Goal: Check status: Check status

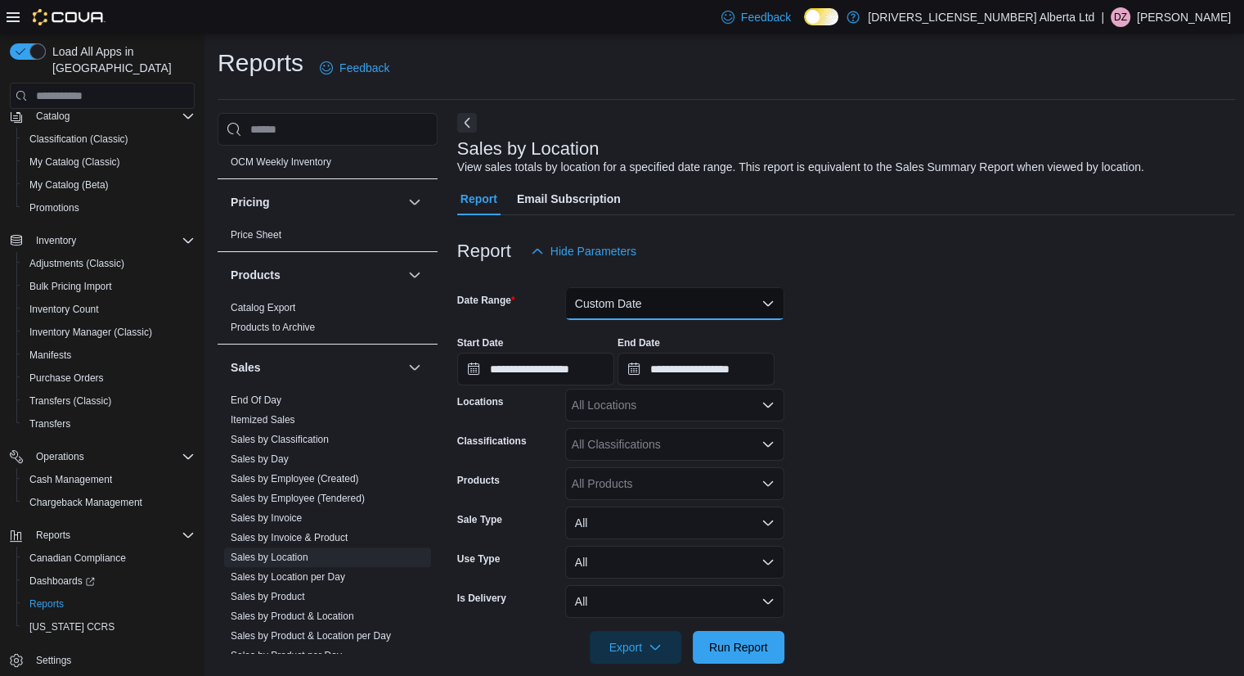
click at [772, 305] on button "Custom Date" at bounding box center [674, 303] width 219 height 33
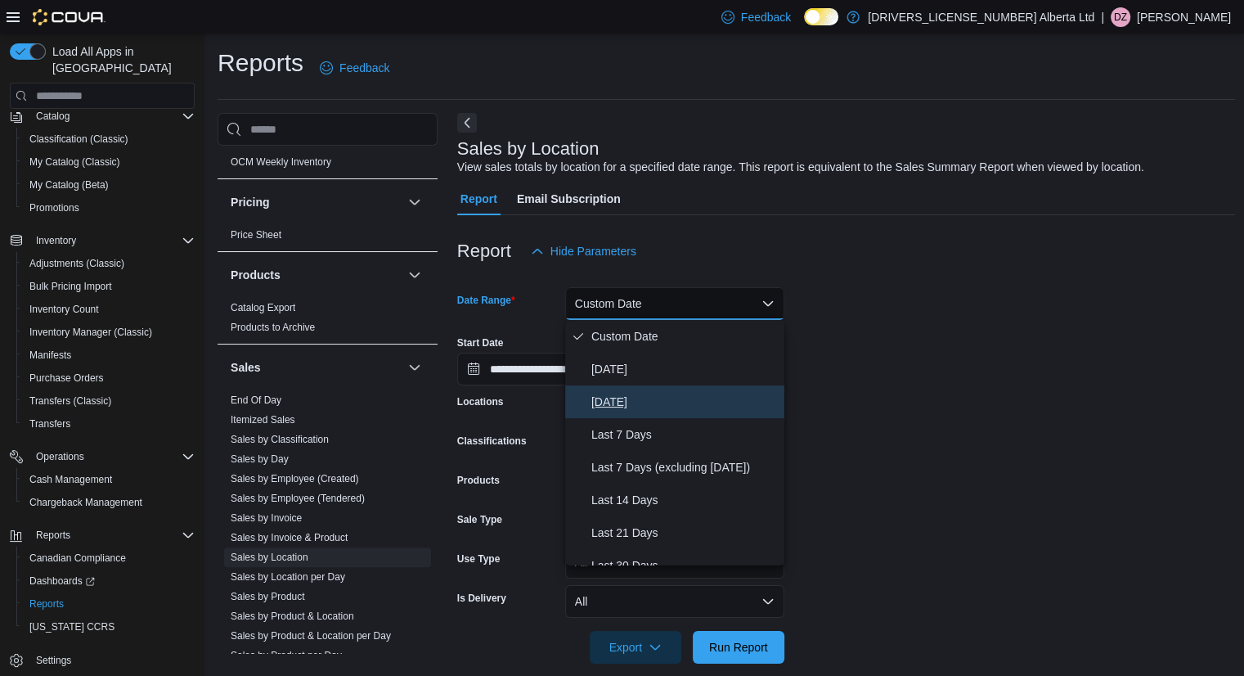
click at [630, 394] on span "[DATE]" at bounding box center [685, 402] width 187 height 20
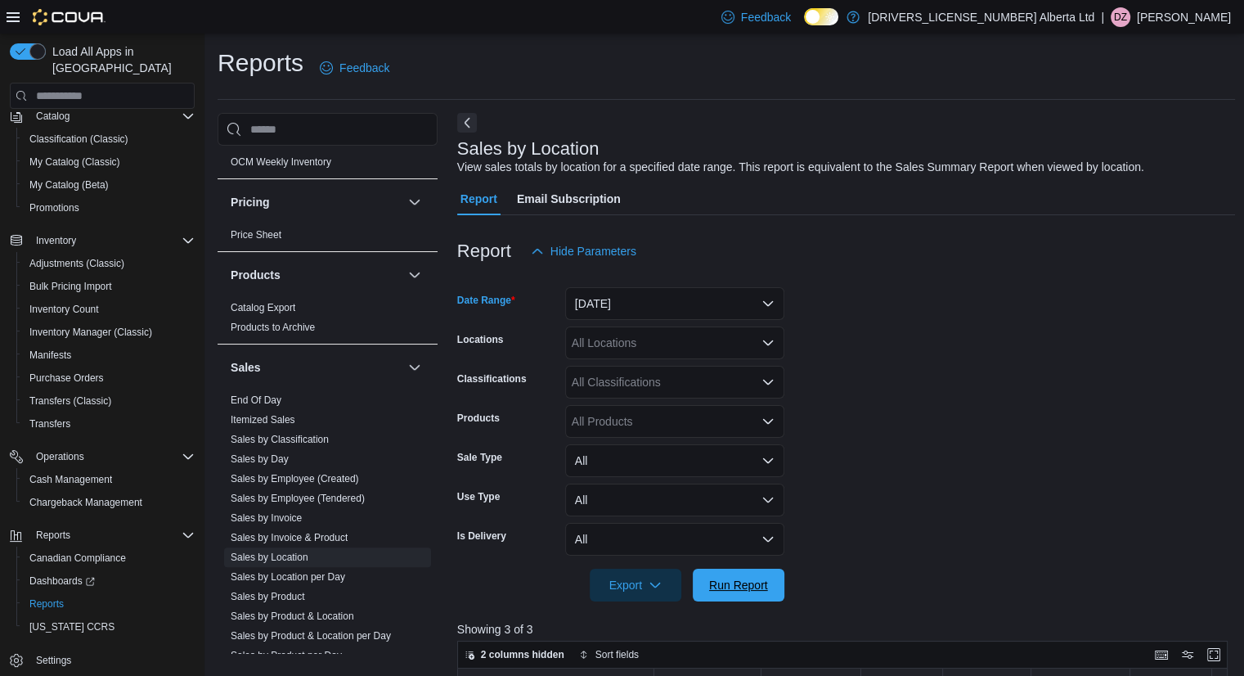
drag, startPoint x: 768, startPoint y: 590, endPoint x: 1145, endPoint y: 457, distance: 400.1
click at [768, 590] on span "Run Report" at bounding box center [739, 585] width 72 height 33
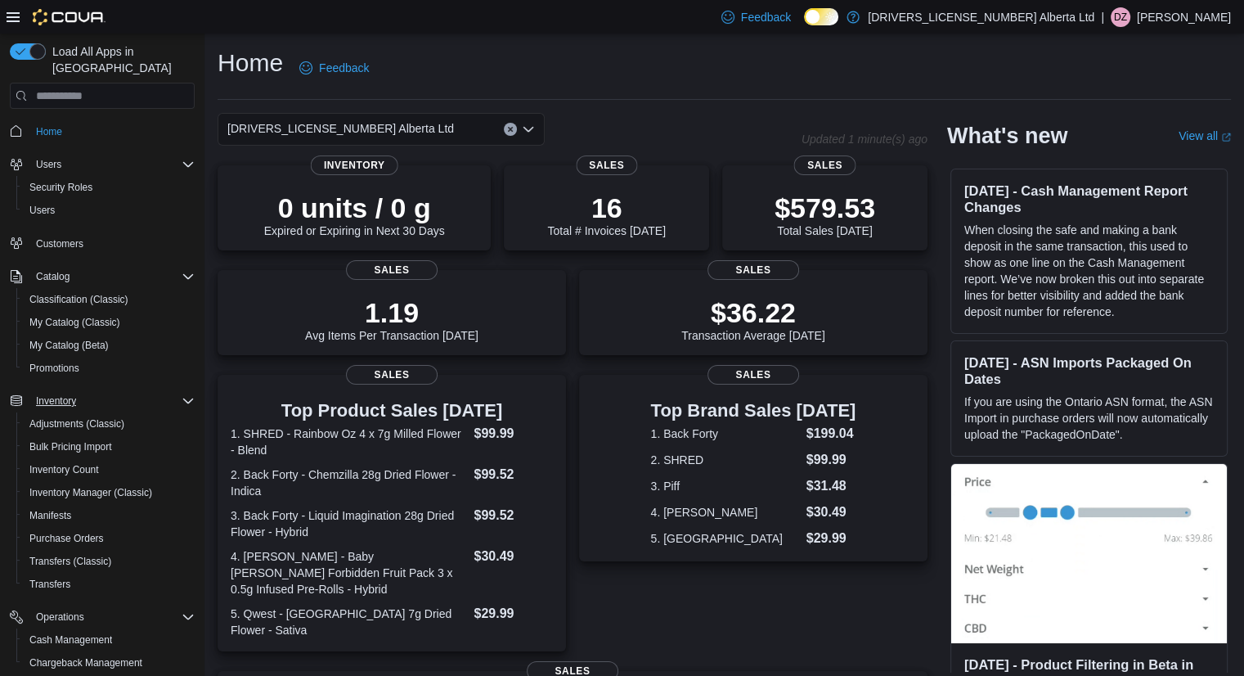
scroll to position [160, 0]
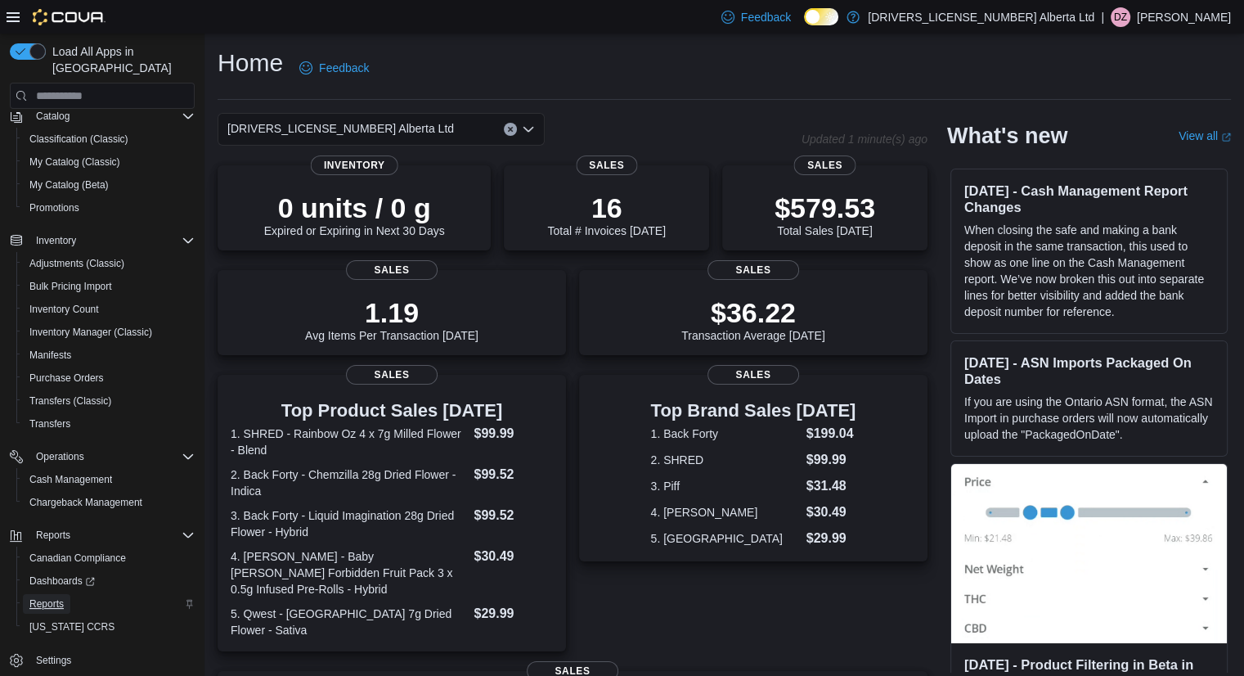
click at [62, 597] on span "Reports" at bounding box center [46, 603] width 34 height 13
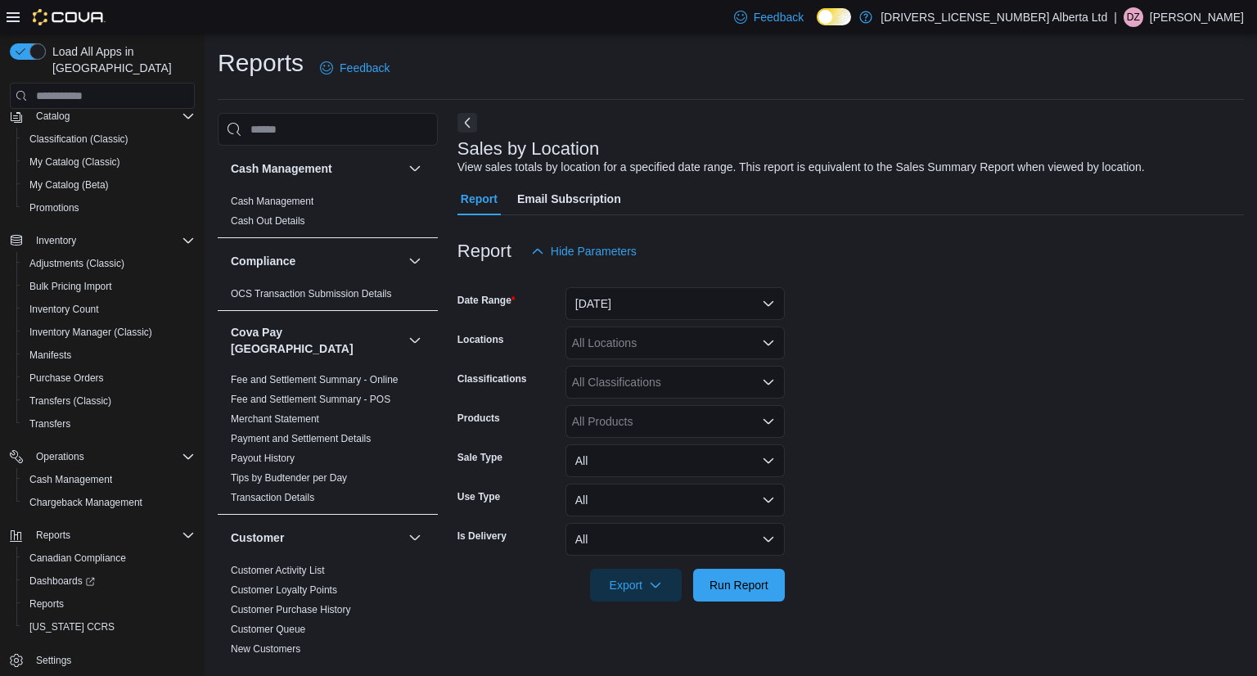
click at [773, 609] on div at bounding box center [850, 611] width 786 height 20
click at [774, 593] on span "Run Report" at bounding box center [739, 584] width 72 height 33
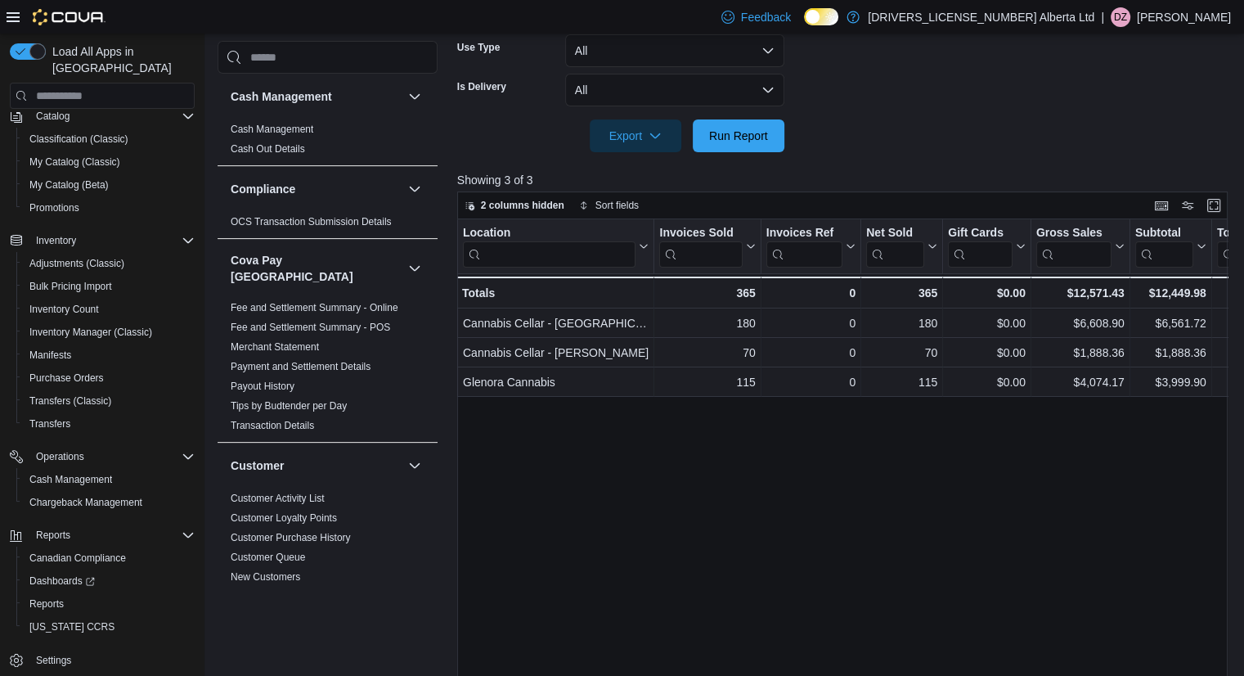
scroll to position [491, 0]
